Goal: Task Accomplishment & Management: Complete application form

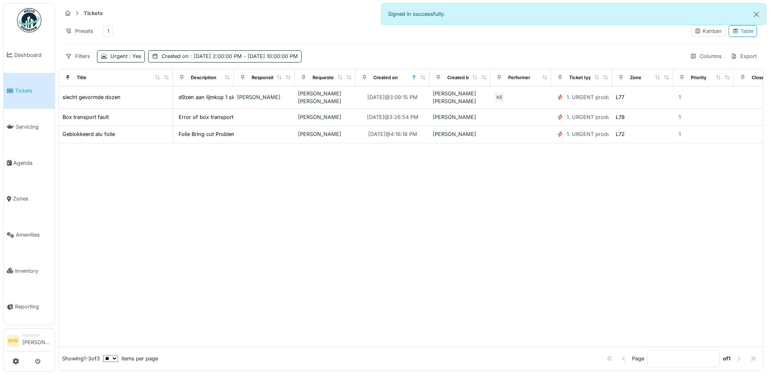
click at [108, 31] on div "1" at bounding box center [108, 31] width 2 height 8
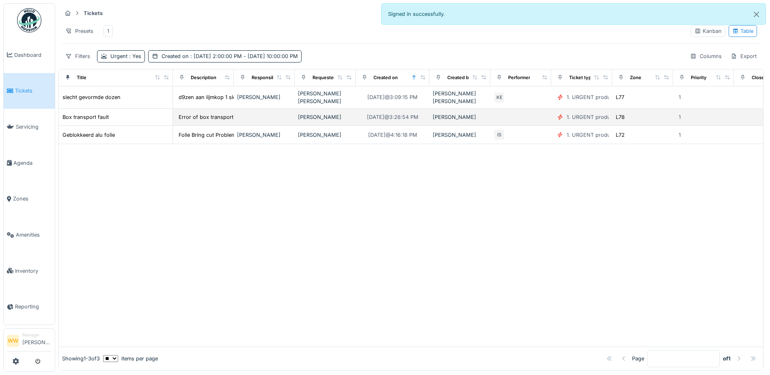
click at [335, 117] on div "[PERSON_NAME]" at bounding box center [325, 117] width 54 height 8
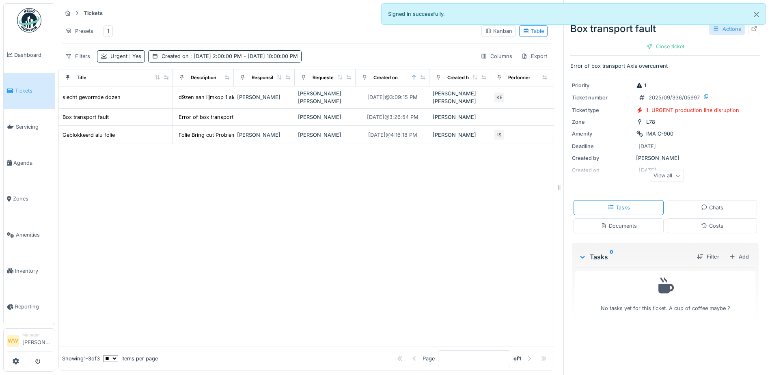
click at [714, 28] on div "Actions" at bounding box center [728, 29] width 36 height 12
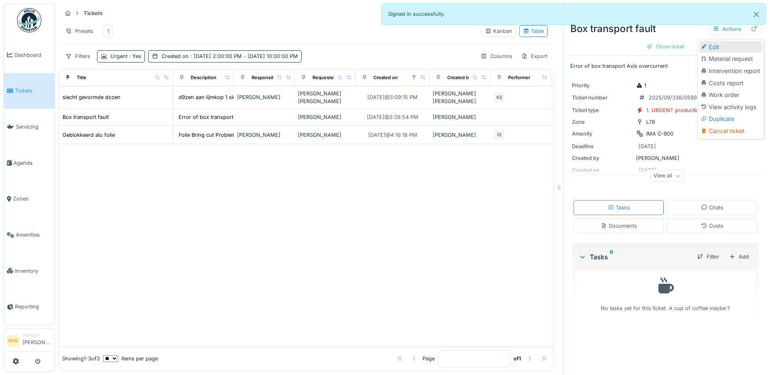
click at [718, 47] on div "Edit" at bounding box center [731, 47] width 63 height 12
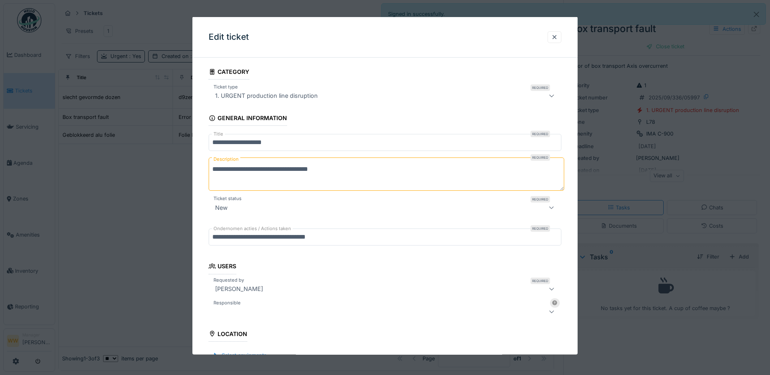
click at [262, 311] on div at bounding box center [364, 312] width 305 height 10
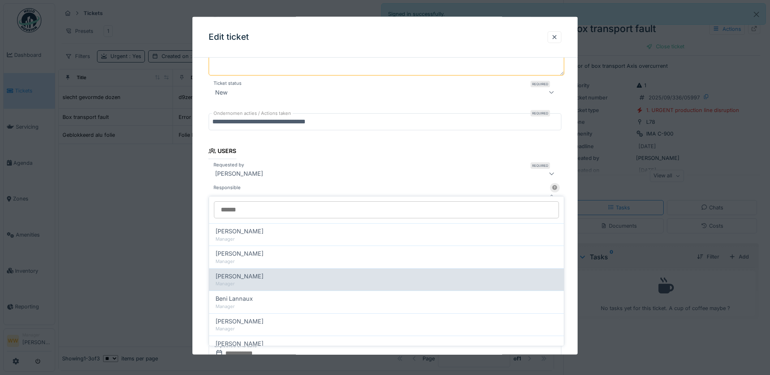
scroll to position [126, 0]
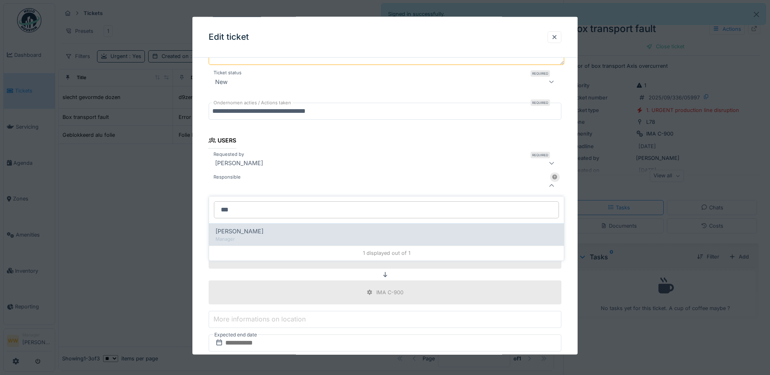
type input "***"
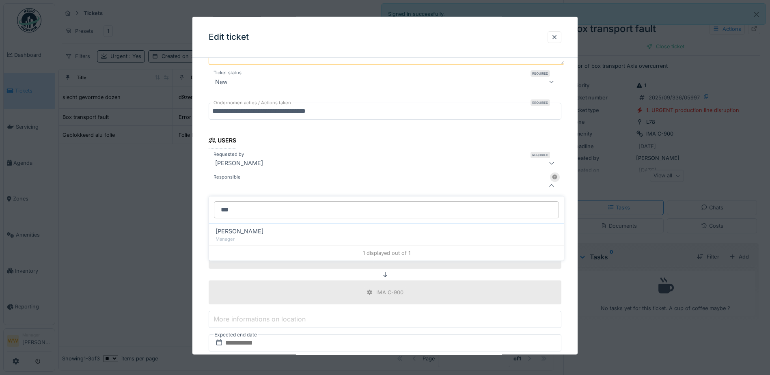
click at [247, 228] on span "[PERSON_NAME]" at bounding box center [240, 231] width 48 height 9
type input "****"
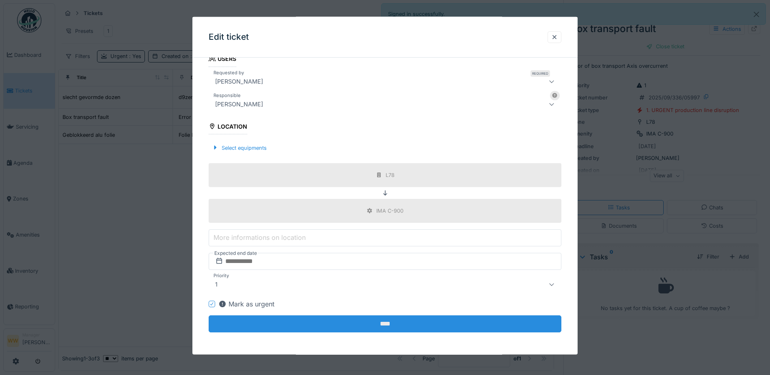
scroll to position [208, 0]
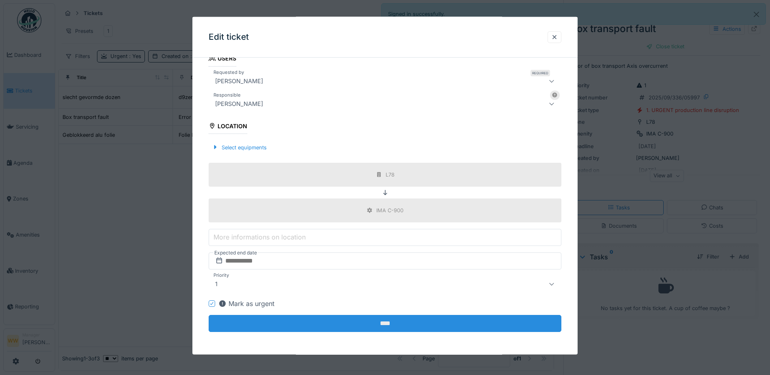
click at [409, 327] on input "****" at bounding box center [385, 323] width 353 height 17
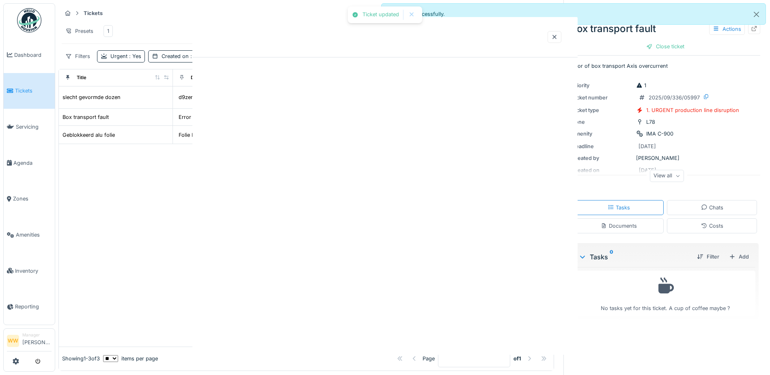
scroll to position [0, 0]
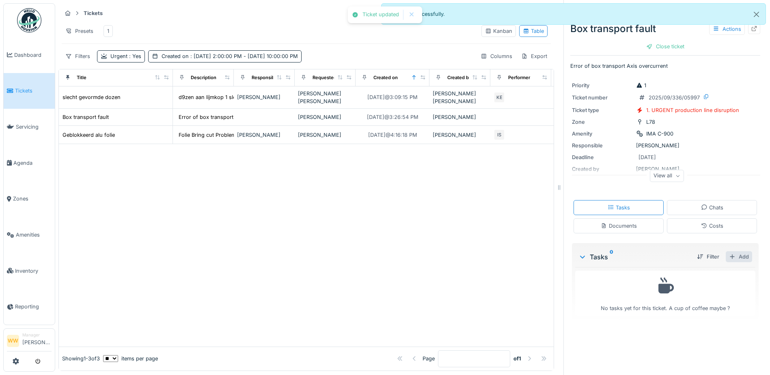
click at [728, 257] on div "Add" at bounding box center [739, 256] width 26 height 11
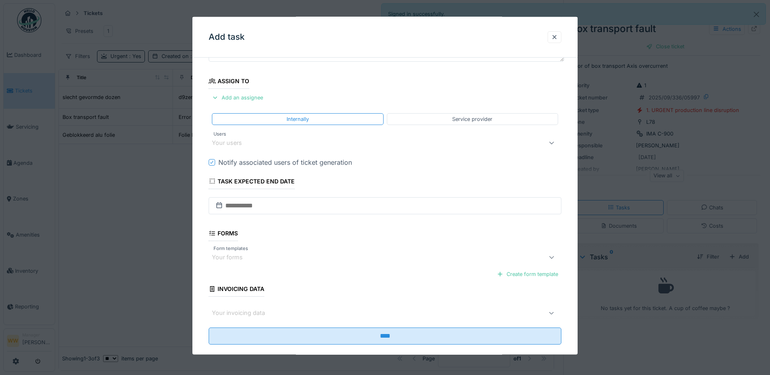
click at [243, 147] on div "Your users" at bounding box center [232, 142] width 41 height 9
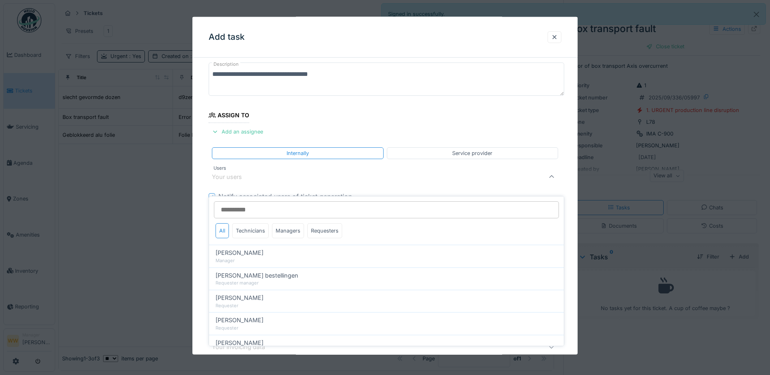
scroll to position [38, 0]
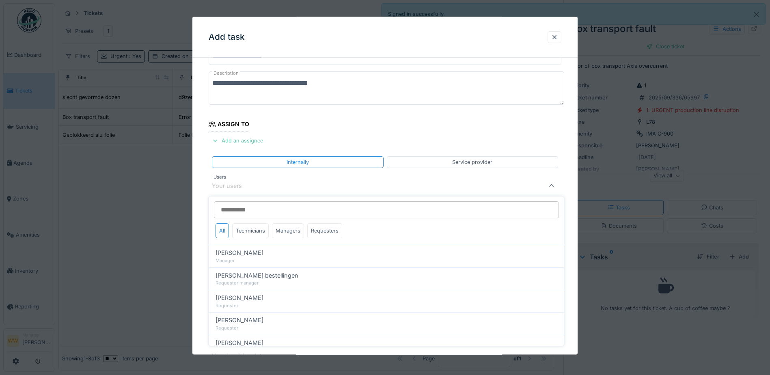
click at [242, 210] on input "Users" at bounding box center [386, 209] width 345 height 17
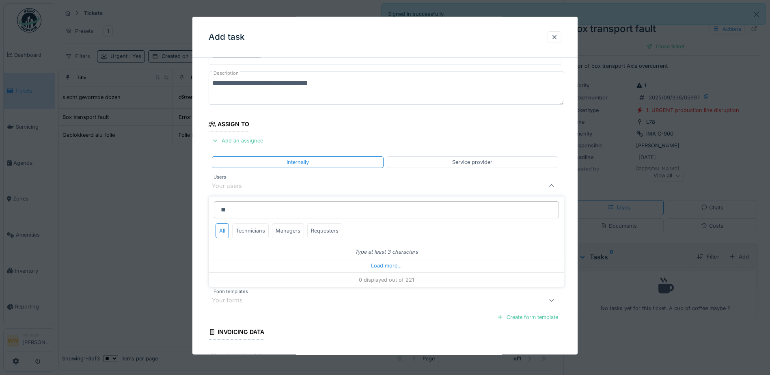
type input "**"
click at [248, 231] on div "Technicians" at bounding box center [250, 230] width 37 height 15
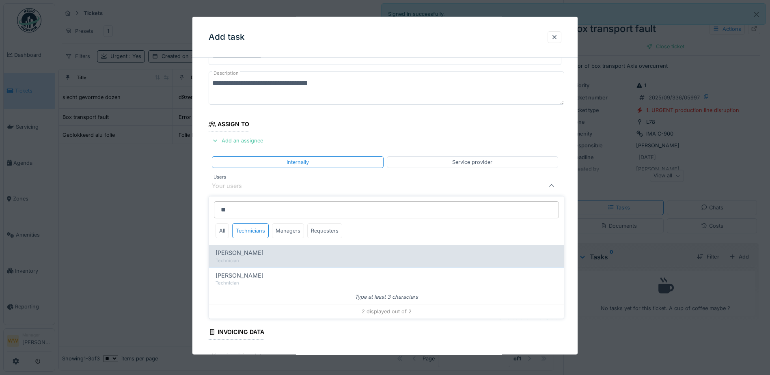
click at [264, 255] on div "[PERSON_NAME]" at bounding box center [387, 253] width 342 height 9
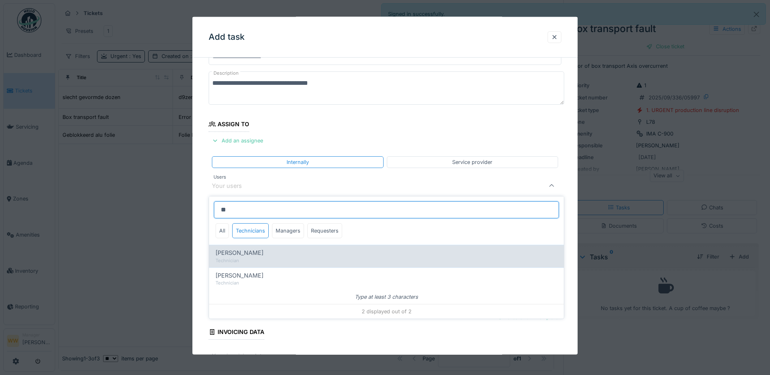
type input "*****"
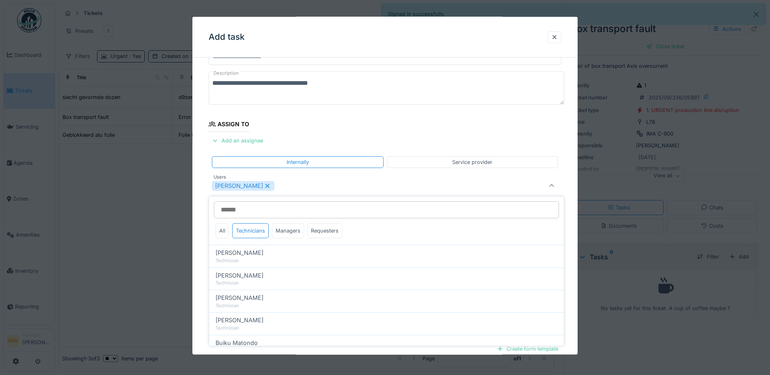
click at [197, 234] on div "**********" at bounding box center [385, 234] width 385 height 416
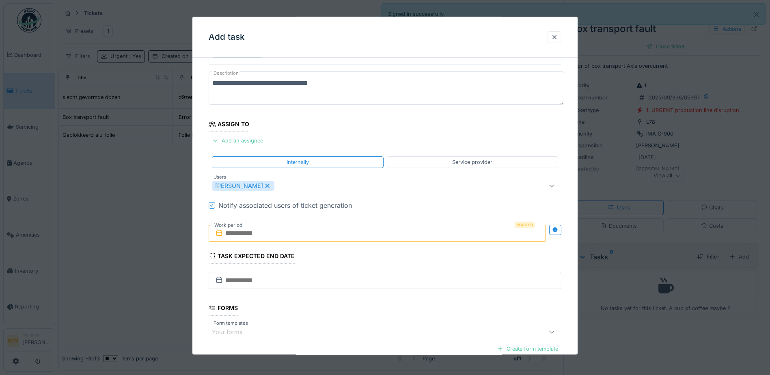
click at [300, 238] on input "text" at bounding box center [377, 233] width 337 height 17
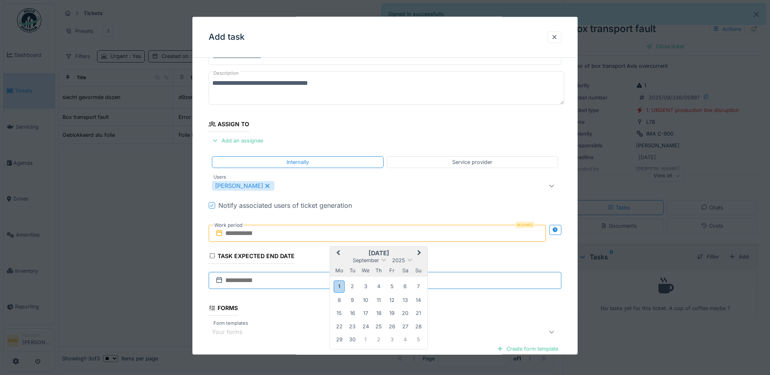
click at [495, 286] on input "text" at bounding box center [385, 280] width 353 height 17
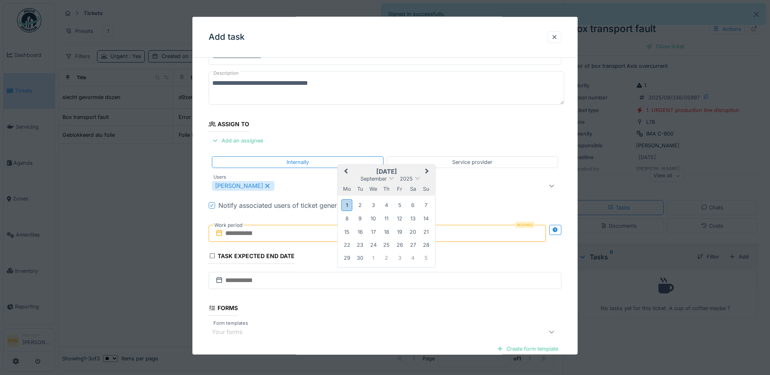
click at [217, 232] on icon at bounding box center [219, 233] width 8 height 6
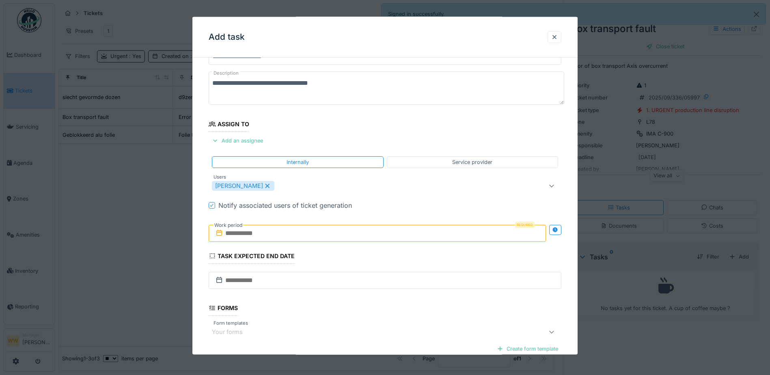
drag, startPoint x: 221, startPoint y: 232, endPoint x: 260, endPoint y: 238, distance: 39.3
click at [223, 233] on icon at bounding box center [219, 233] width 8 height 6
click at [286, 238] on input "text" at bounding box center [377, 233] width 337 height 17
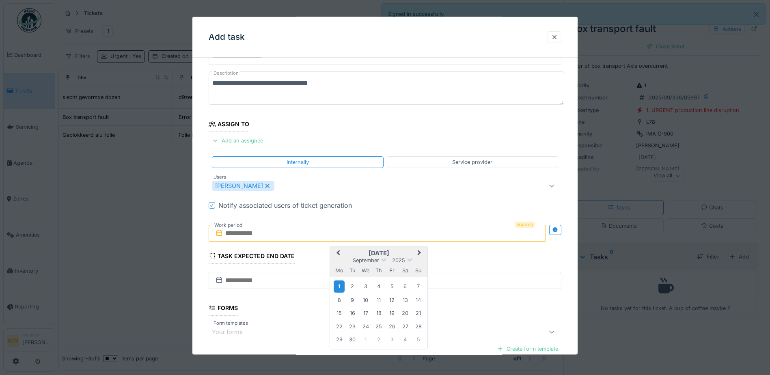
click at [342, 287] on div "1" at bounding box center [339, 287] width 11 height 12
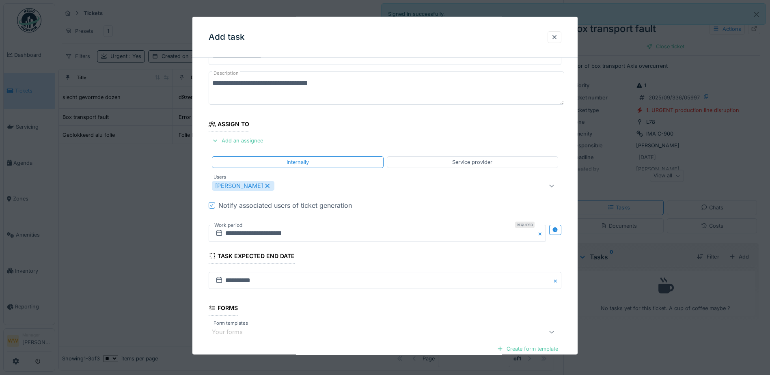
scroll to position [125, 0]
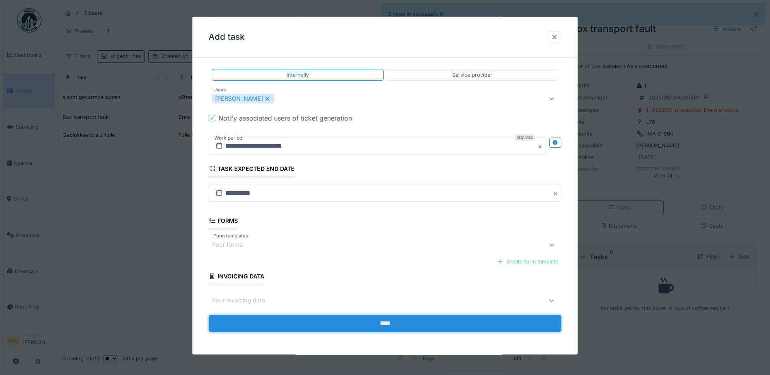
click at [397, 320] on input "****" at bounding box center [385, 323] width 353 height 17
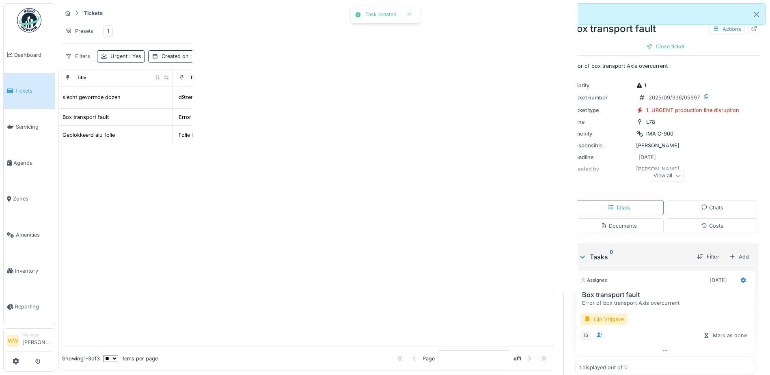
scroll to position [0, 0]
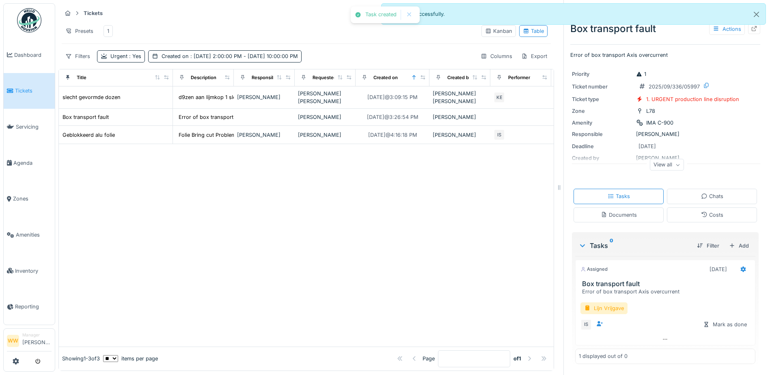
click at [110, 30] on div "1" at bounding box center [108, 31] width 9 height 12
drag, startPoint x: 484, startPoint y: 224, endPoint x: 479, endPoint y: 227, distance: 5.6
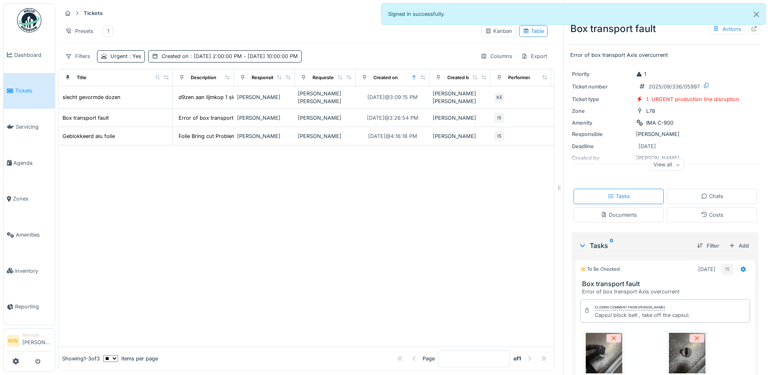
drag, startPoint x: 479, startPoint y: 227, endPoint x: 106, endPoint y: 27, distance: 423.4
click at [106, 28] on div "1" at bounding box center [108, 31] width 9 height 12
click at [107, 29] on div "1" at bounding box center [108, 31] width 2 height 8
